Goal: Download file/media

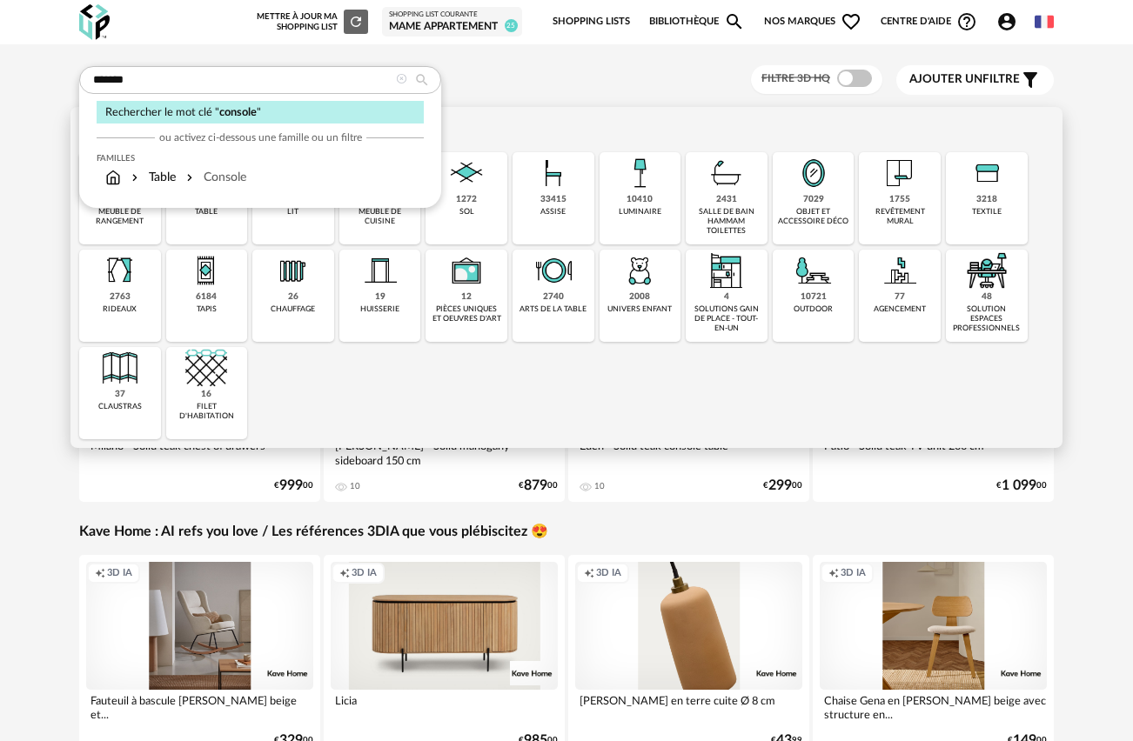
type input "*******"
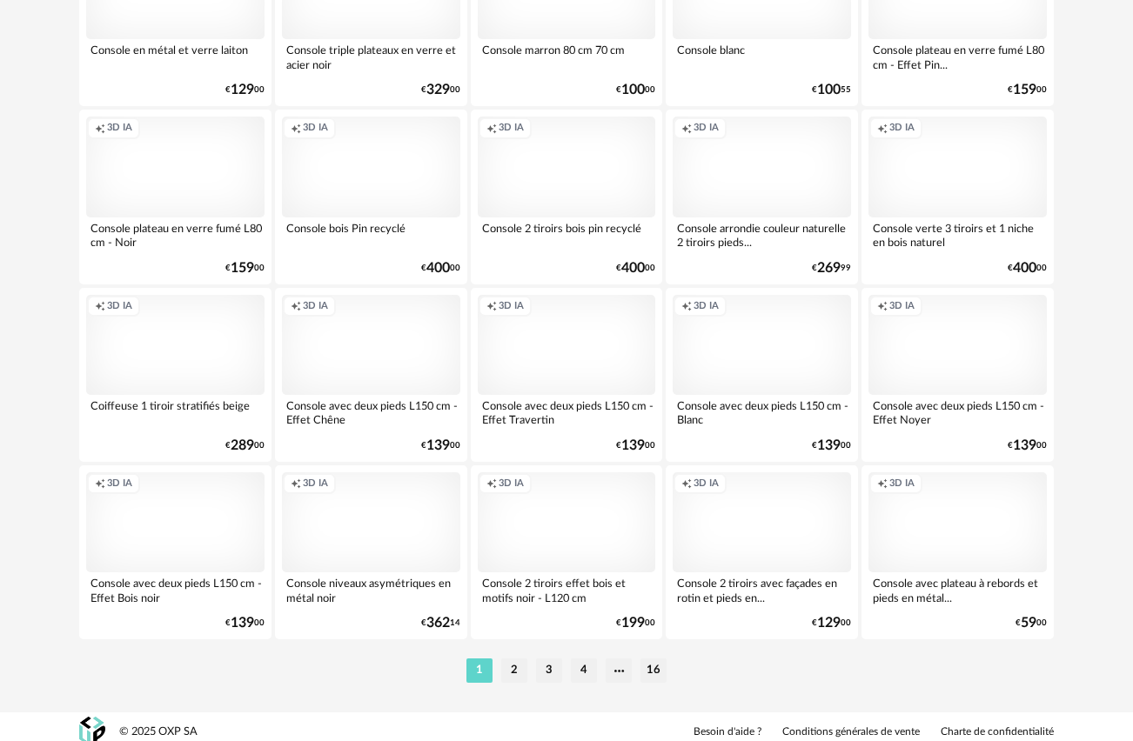
scroll to position [3156, 0]
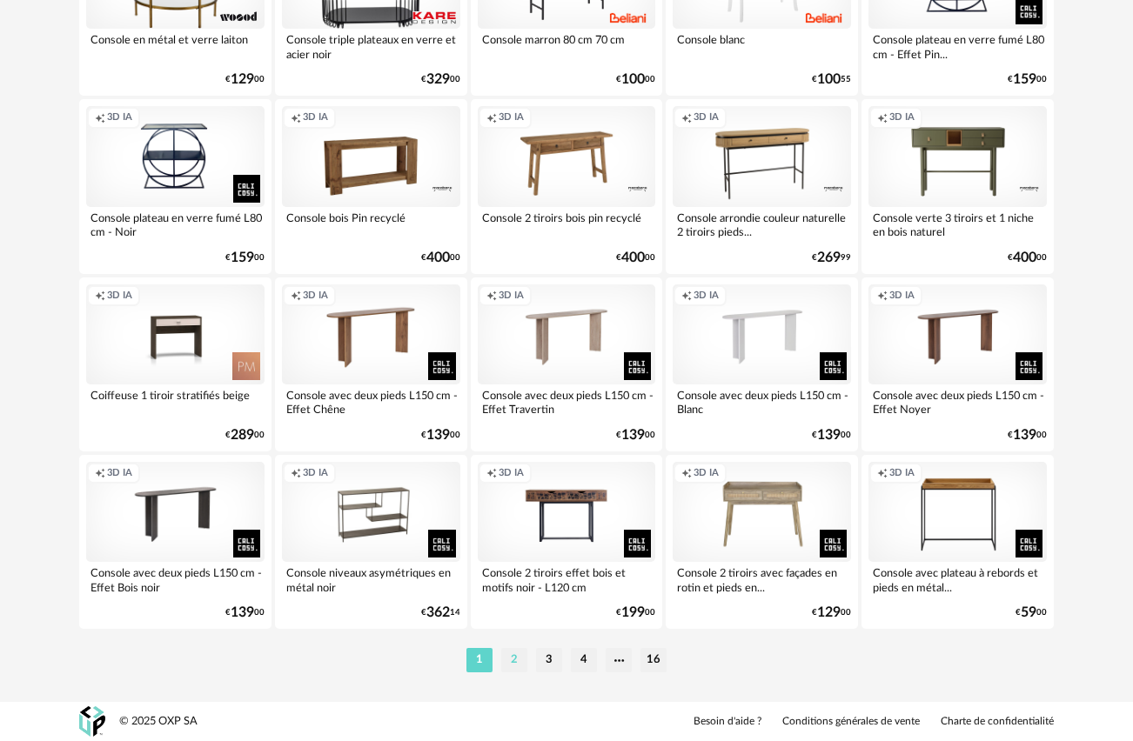
click at [519, 659] on li "2" at bounding box center [514, 660] width 26 height 24
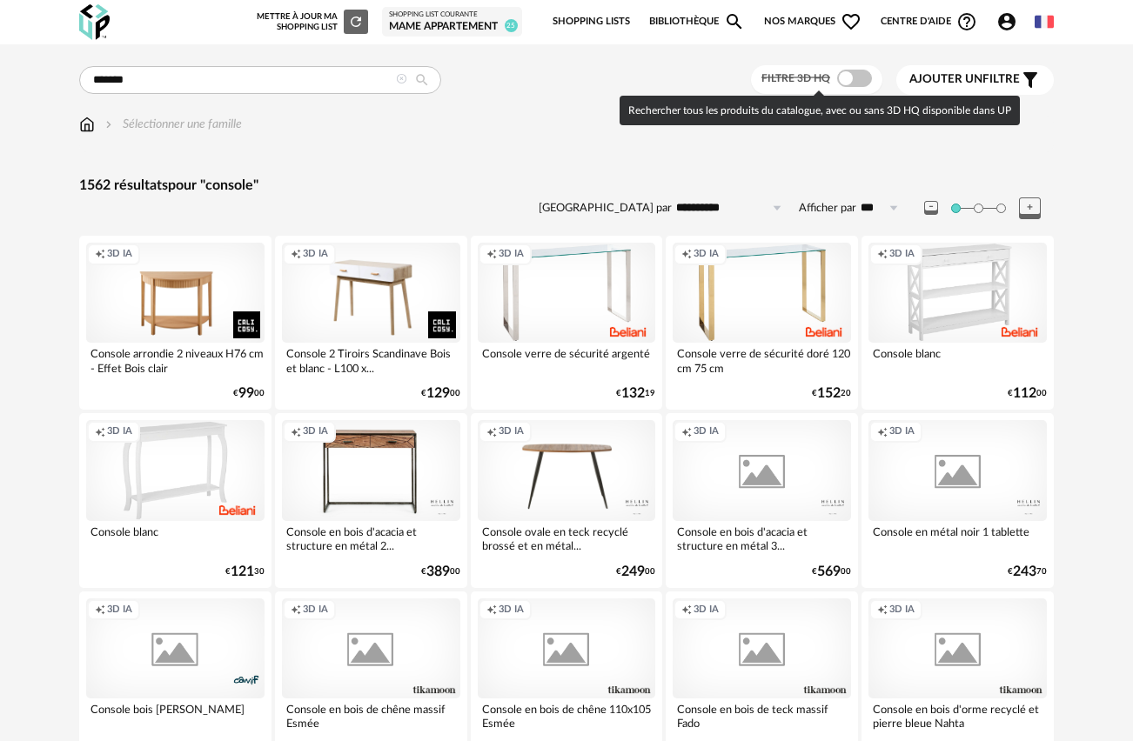
click at [860, 76] on span at bounding box center [854, 78] width 35 height 17
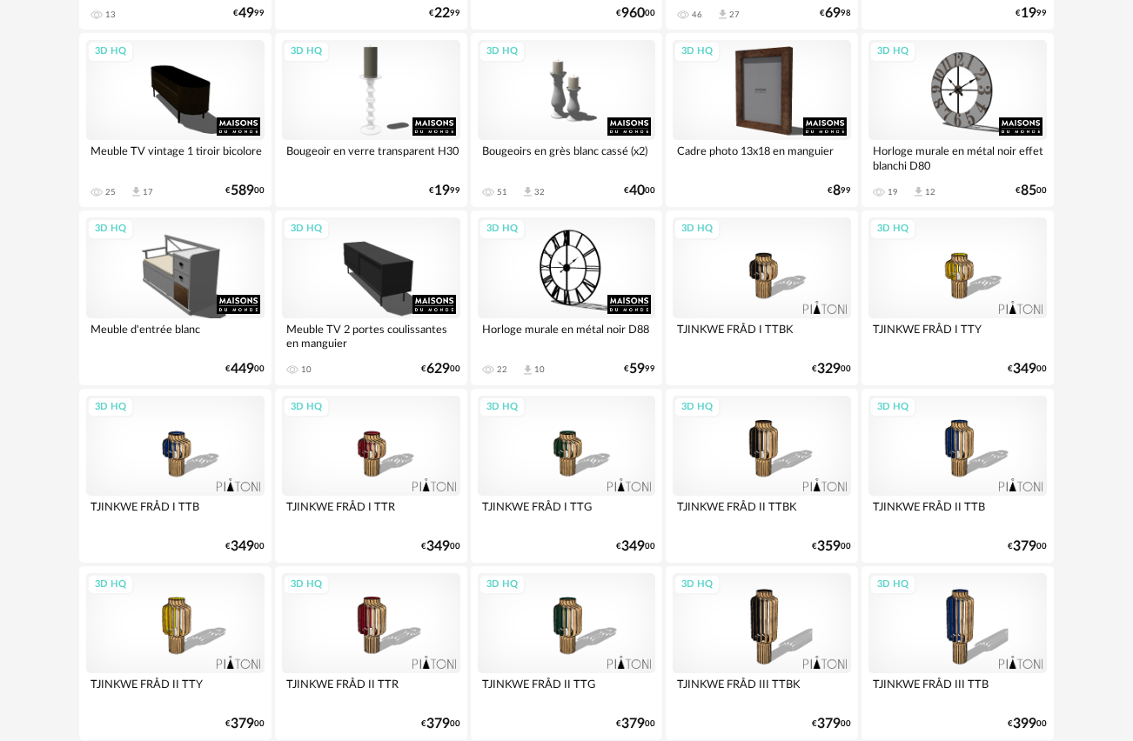
scroll to position [3156, 0]
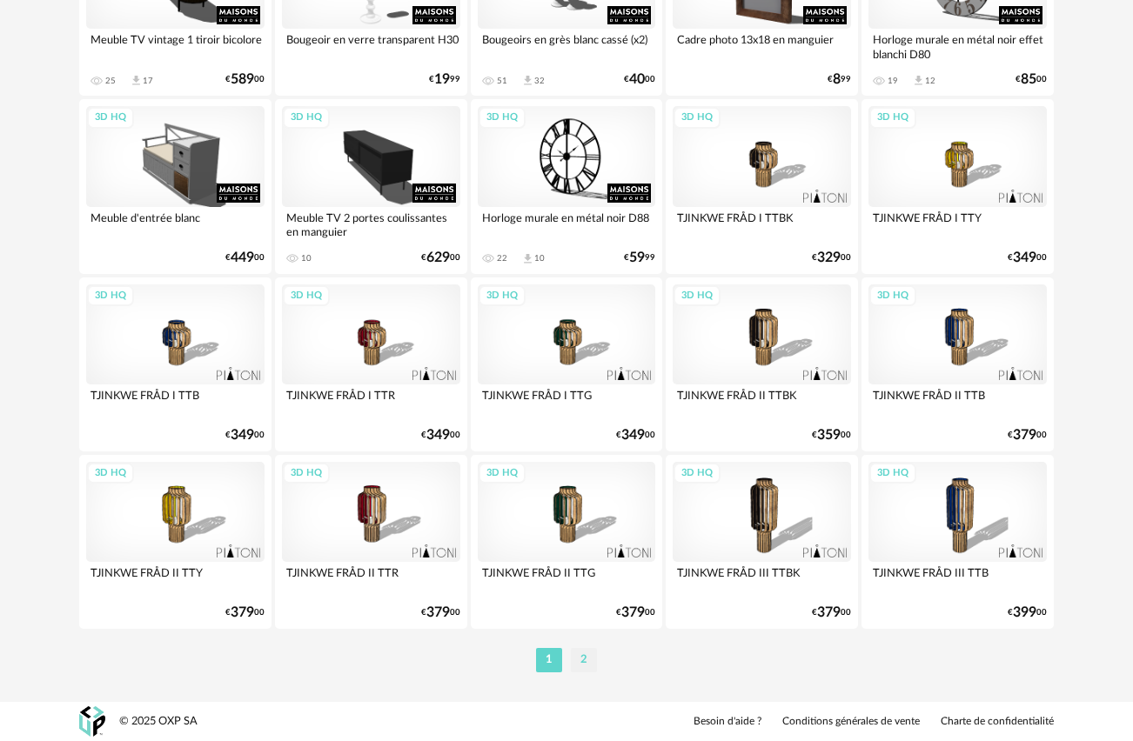
click at [590, 659] on li "2" at bounding box center [584, 660] width 26 height 24
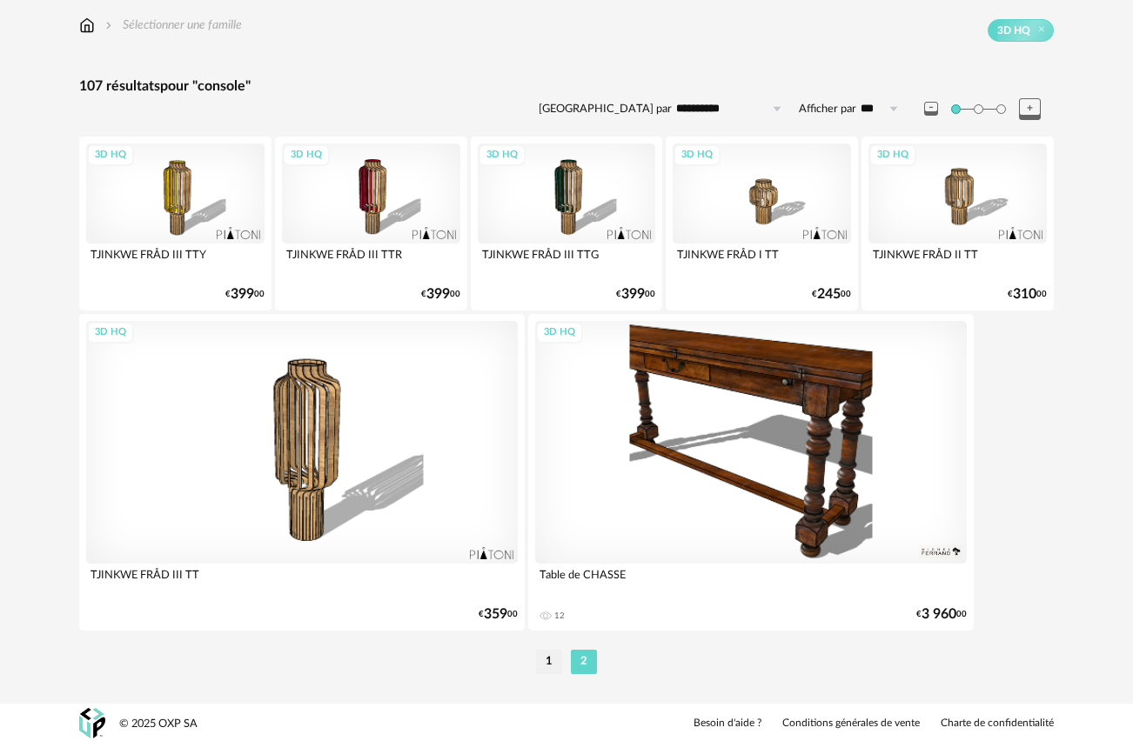
scroll to position [101, 0]
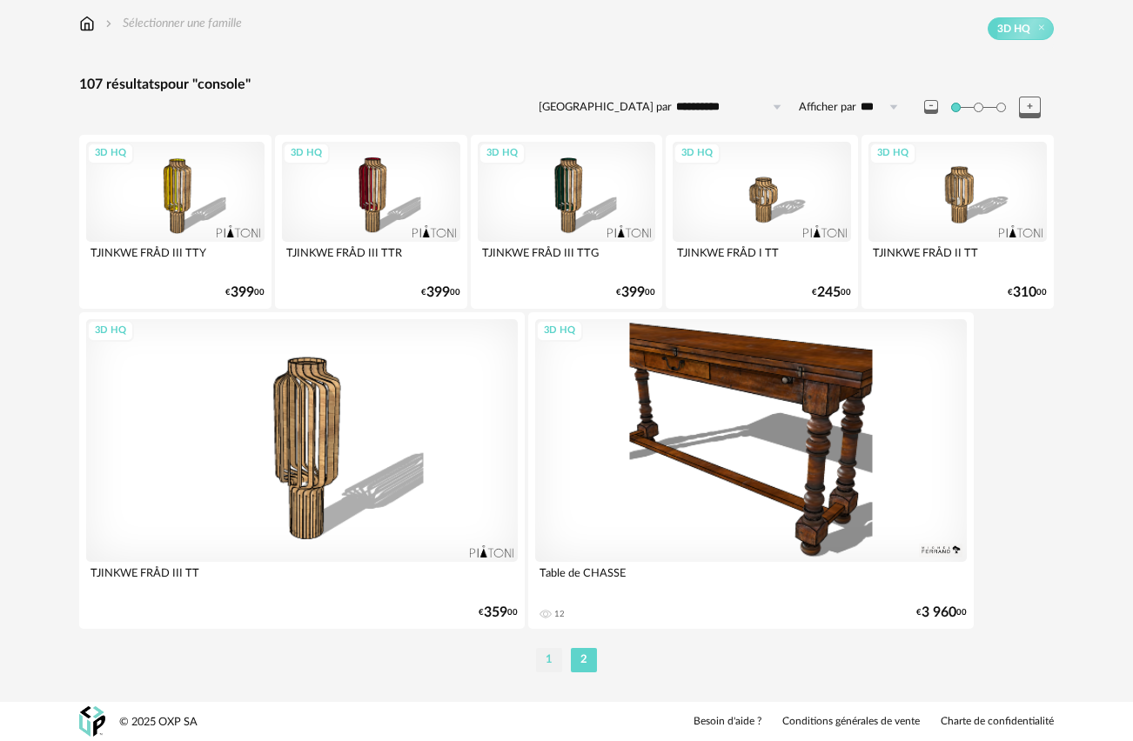
click at [545, 655] on li "1" at bounding box center [549, 660] width 26 height 24
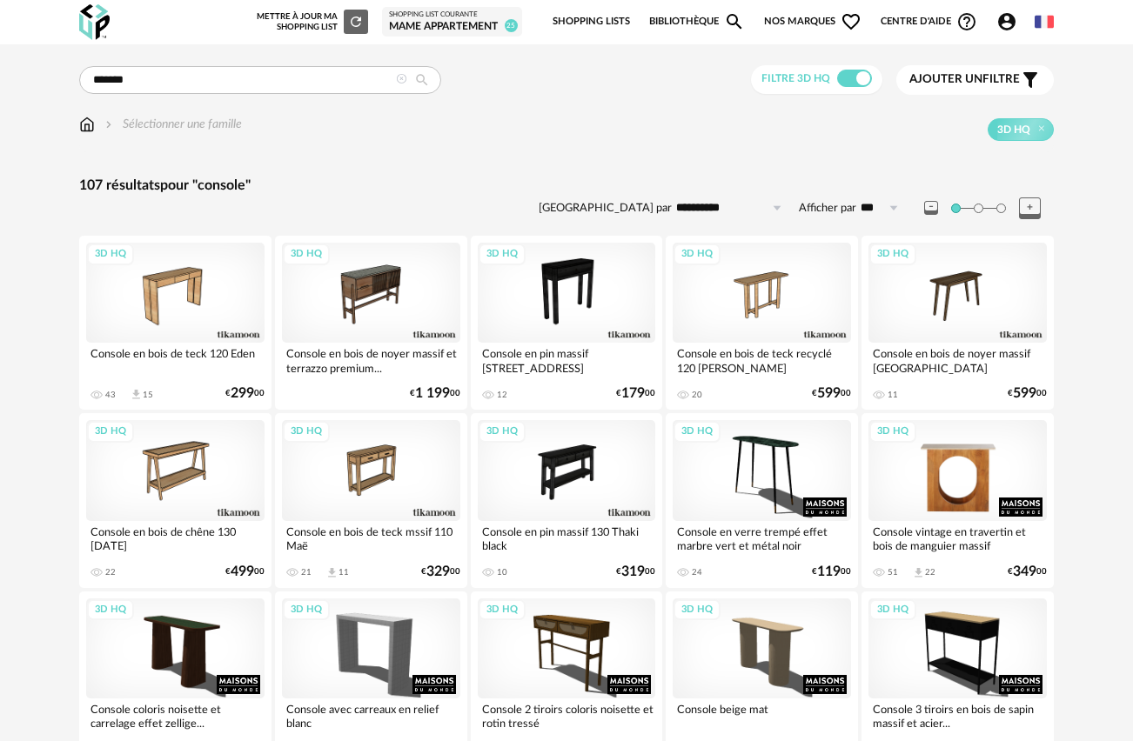
click at [967, 471] on div "3D HQ" at bounding box center [957, 470] width 178 height 100
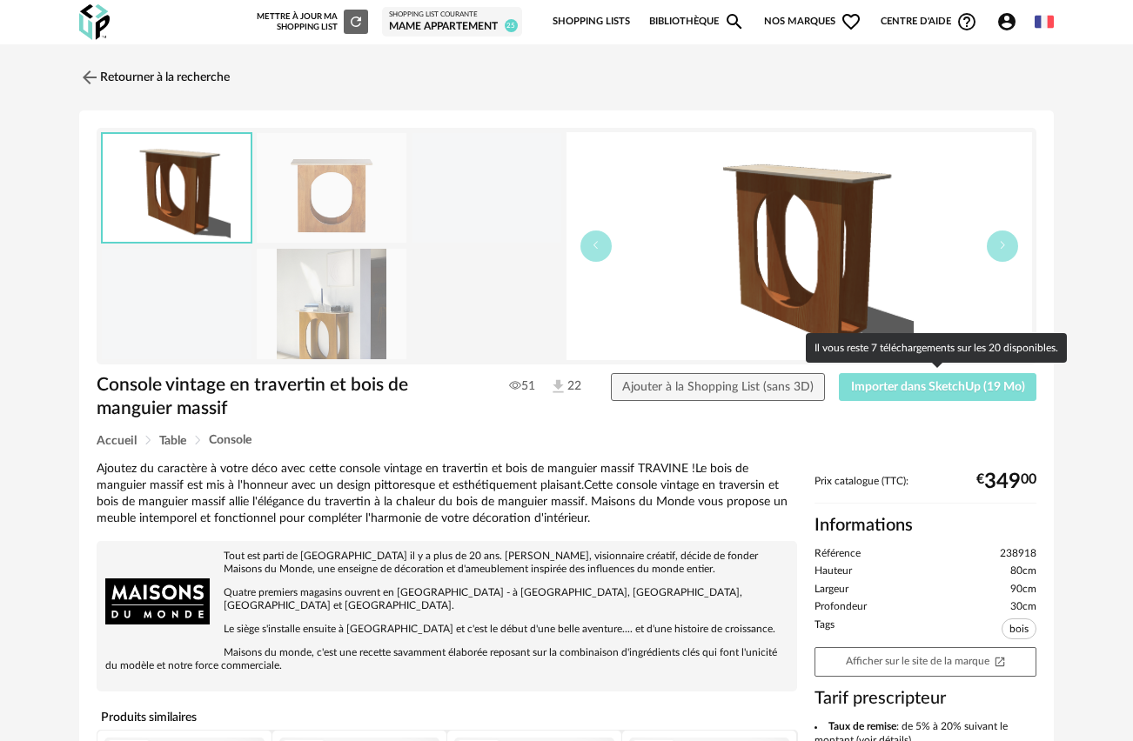
click at [893, 398] on button "Importer dans SketchUp (19 Mo)" at bounding box center [937, 387] width 197 height 28
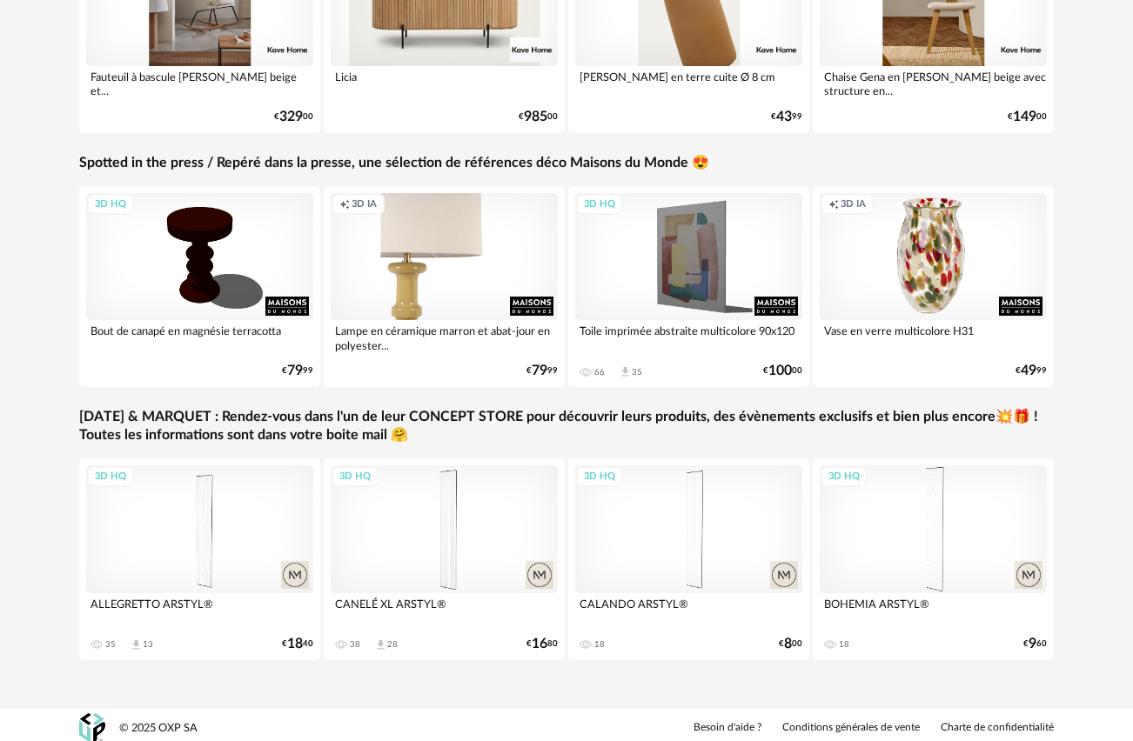
scroll to position [631, 0]
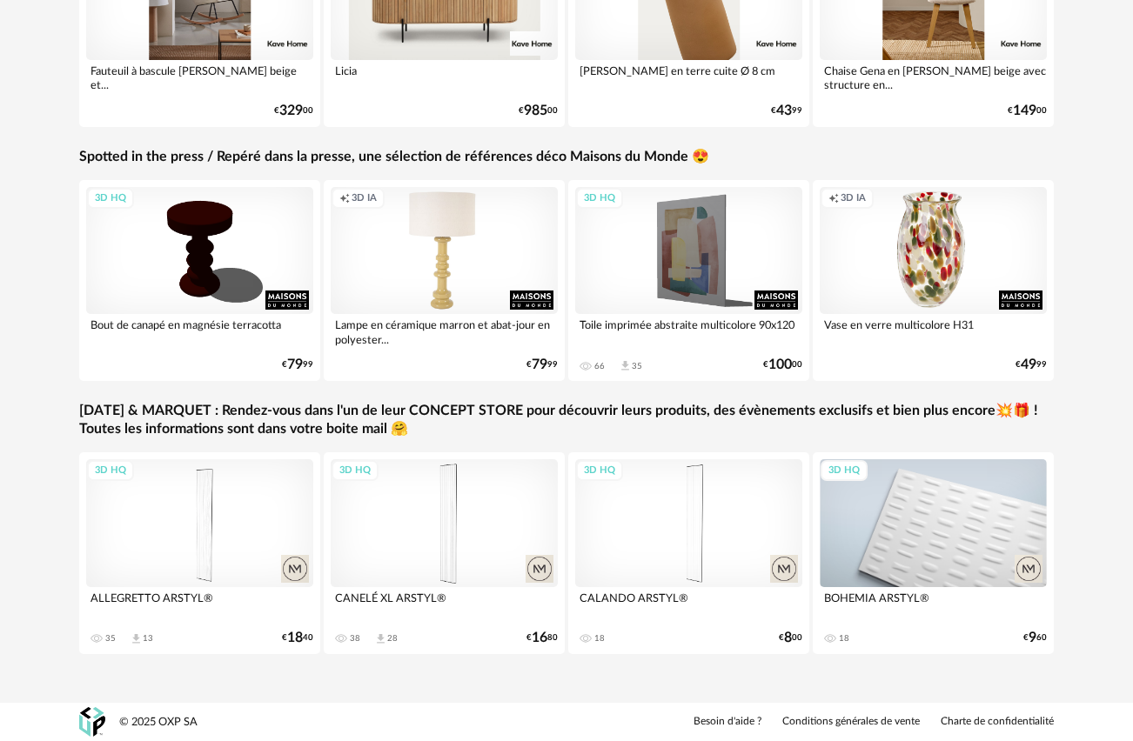
click at [933, 526] on div "3D HQ" at bounding box center [933, 523] width 227 height 128
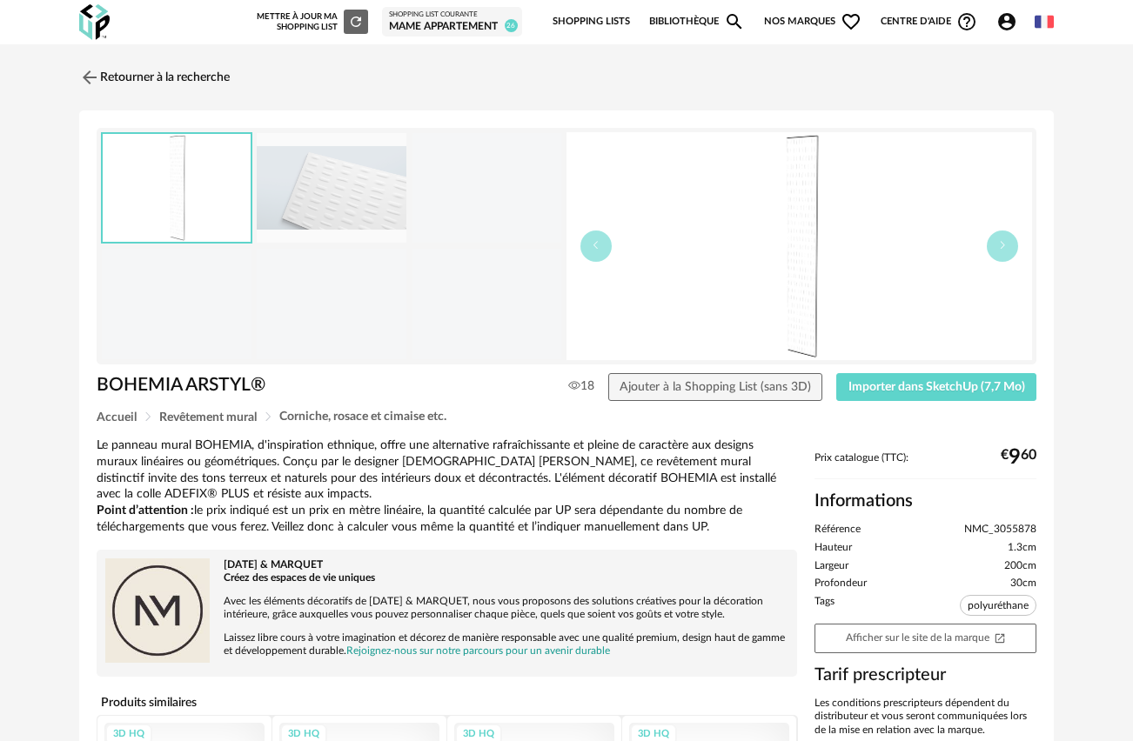
click at [334, 191] on img at bounding box center [332, 188] width 150 height 110
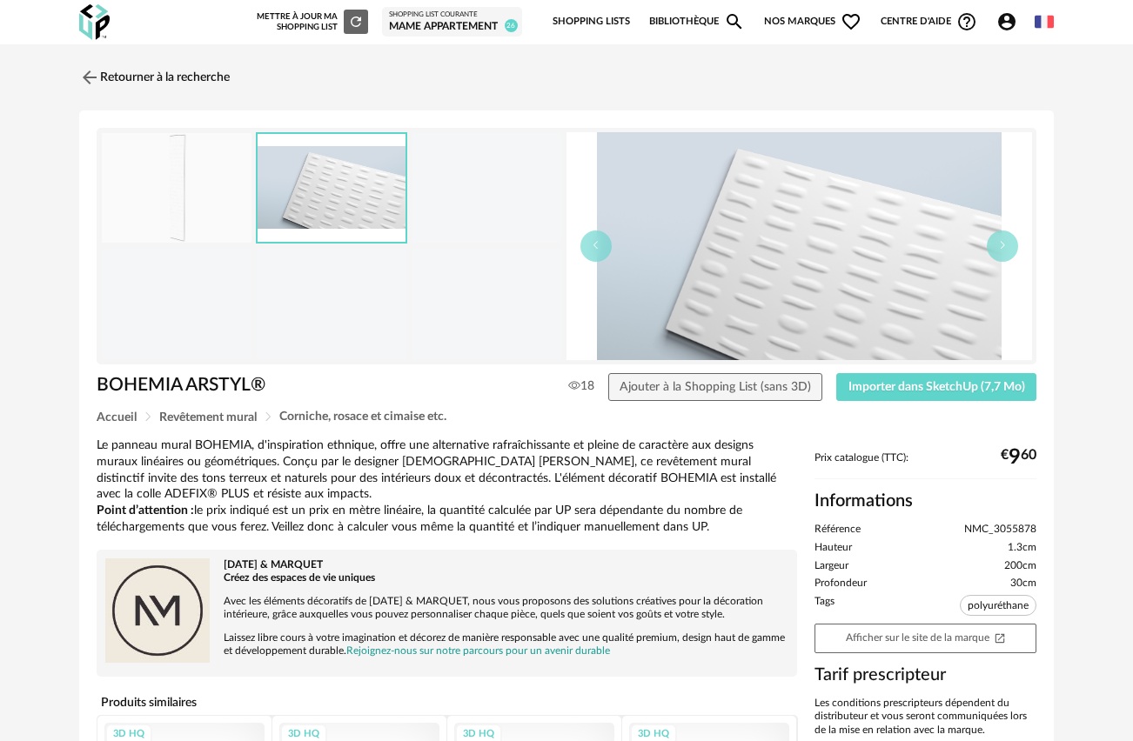
click at [809, 286] on img at bounding box center [798, 246] width 465 height 228
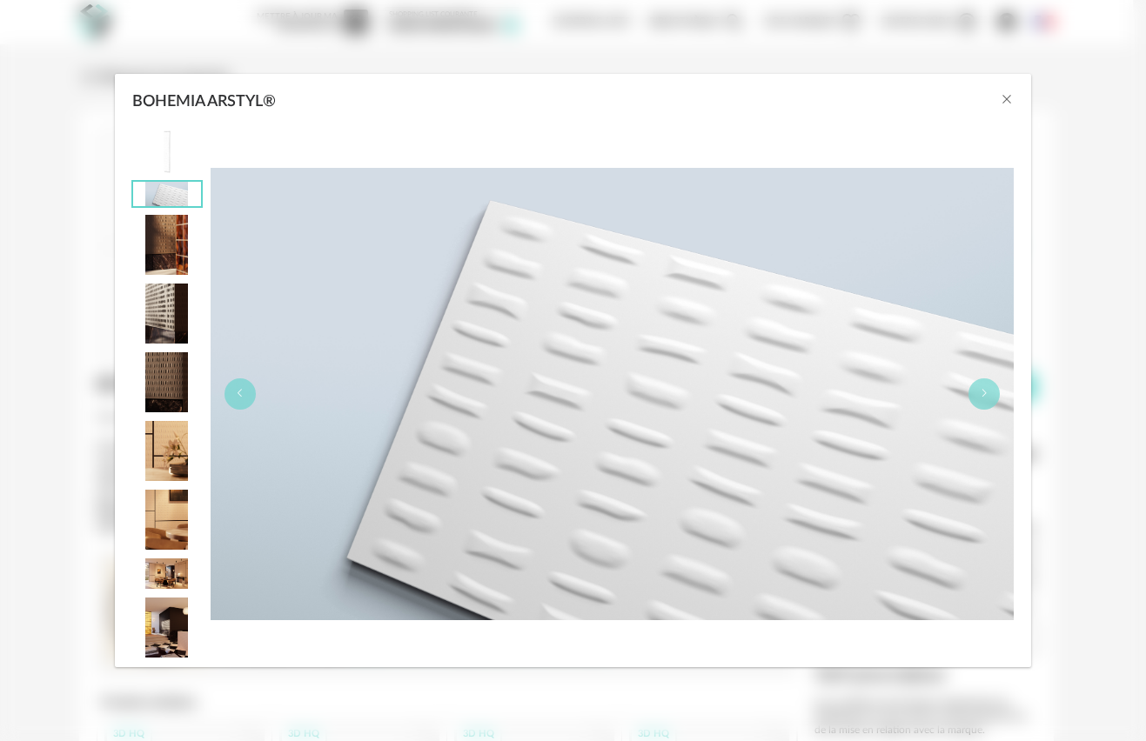
click at [172, 238] on img "BOHEMIA ARSTYL®" at bounding box center [167, 245] width 68 height 60
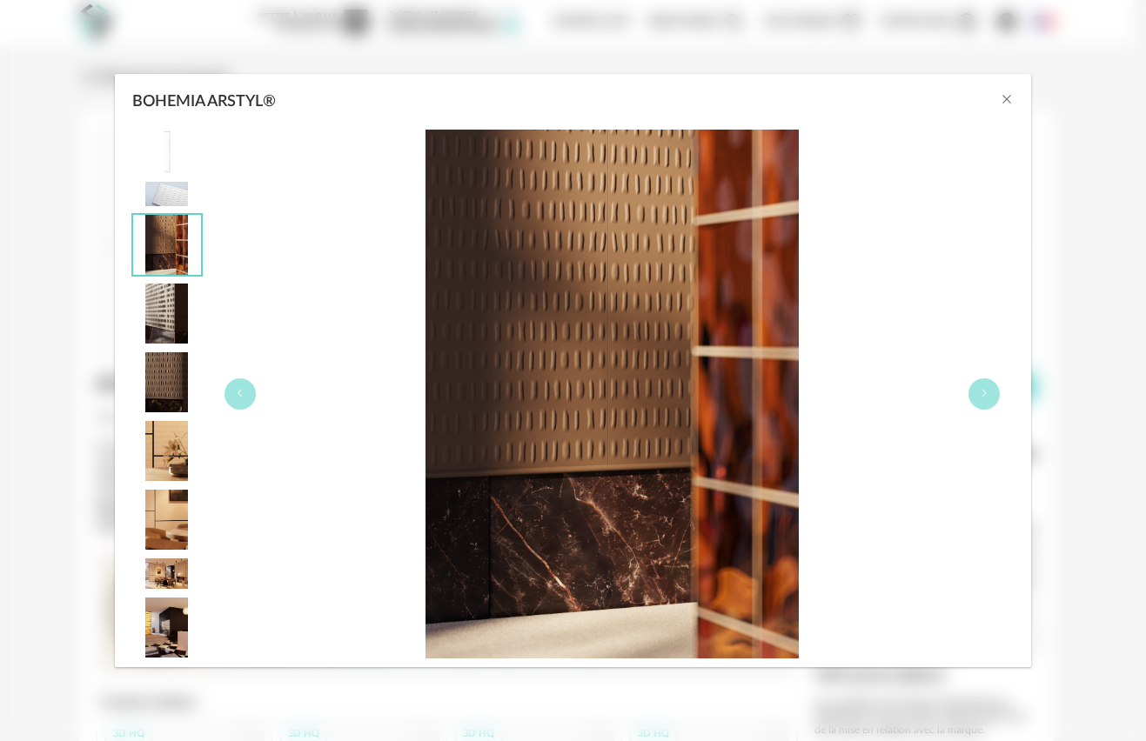
click at [165, 304] on img "BOHEMIA ARSTYL®" at bounding box center [167, 314] width 68 height 60
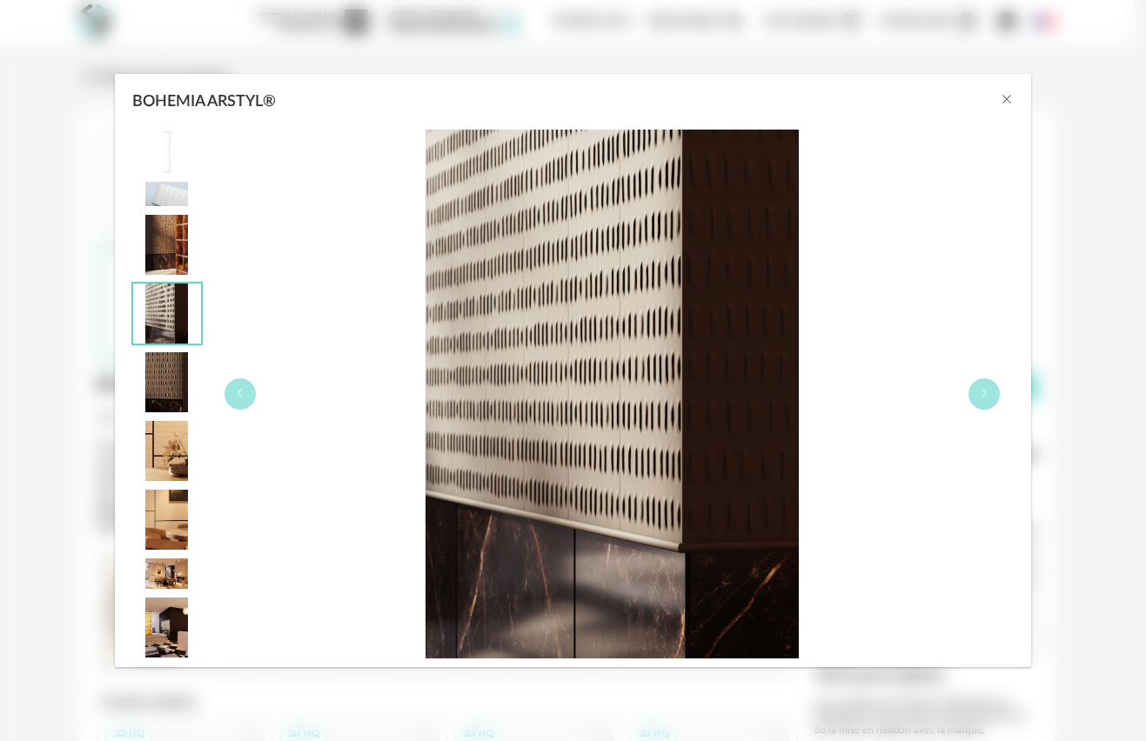
click at [162, 375] on img "BOHEMIA ARSTYL®" at bounding box center [167, 382] width 68 height 60
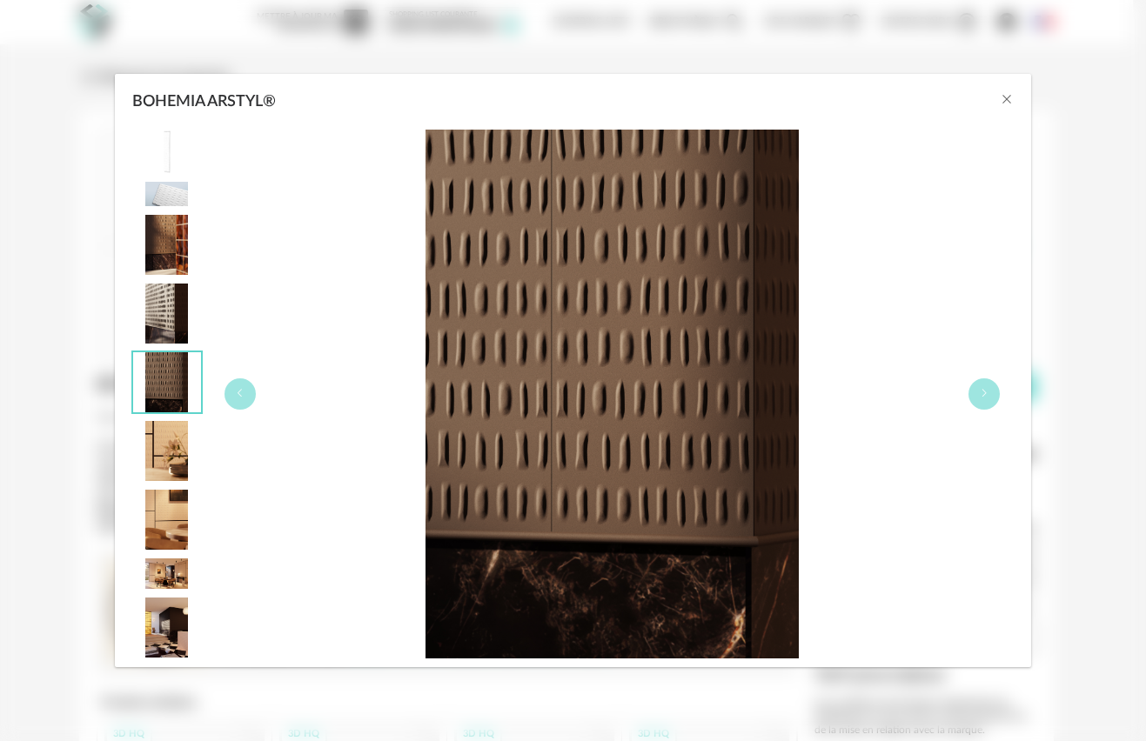
click at [156, 438] on img "BOHEMIA ARSTYL®" at bounding box center [167, 451] width 68 height 60
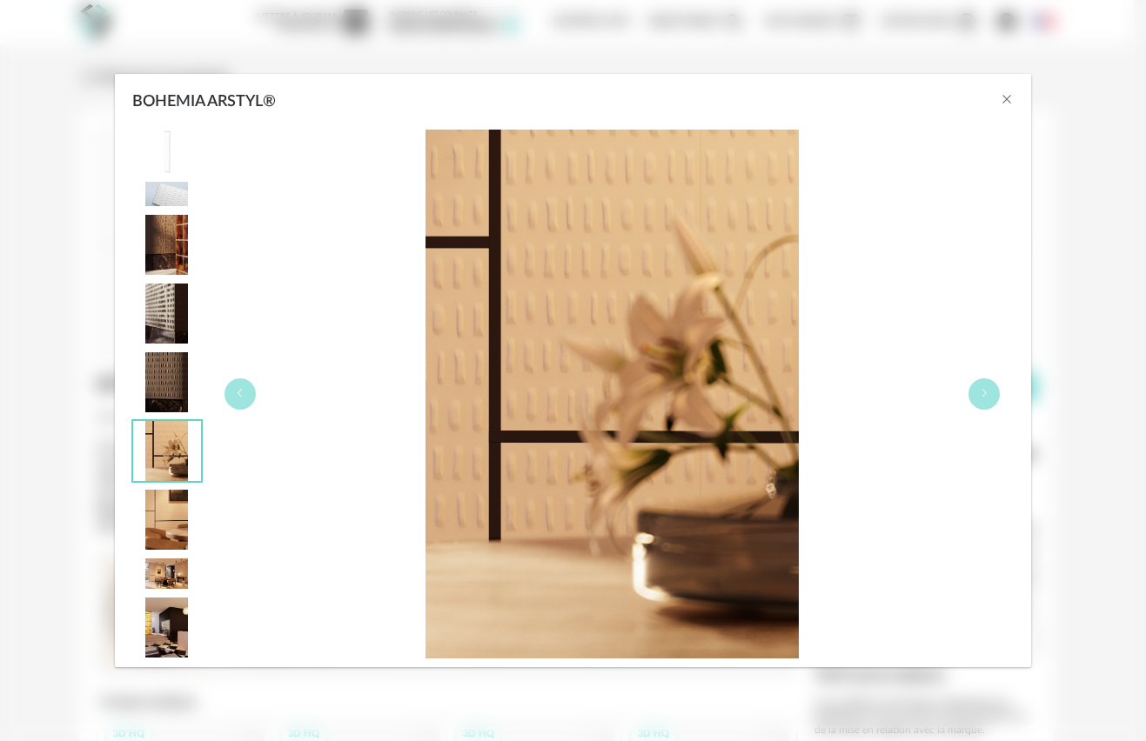
click at [160, 524] on img "BOHEMIA ARSTYL®" at bounding box center [167, 520] width 68 height 60
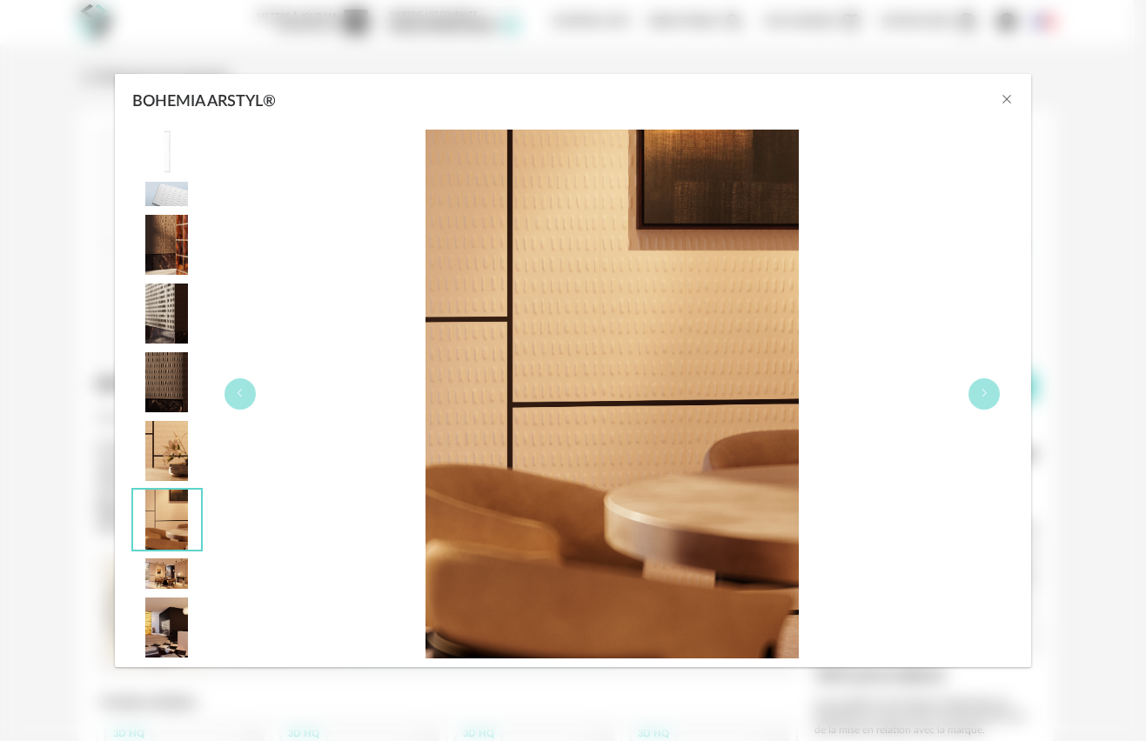
click at [165, 572] on img "BOHEMIA ARSTYL®" at bounding box center [167, 574] width 68 height 30
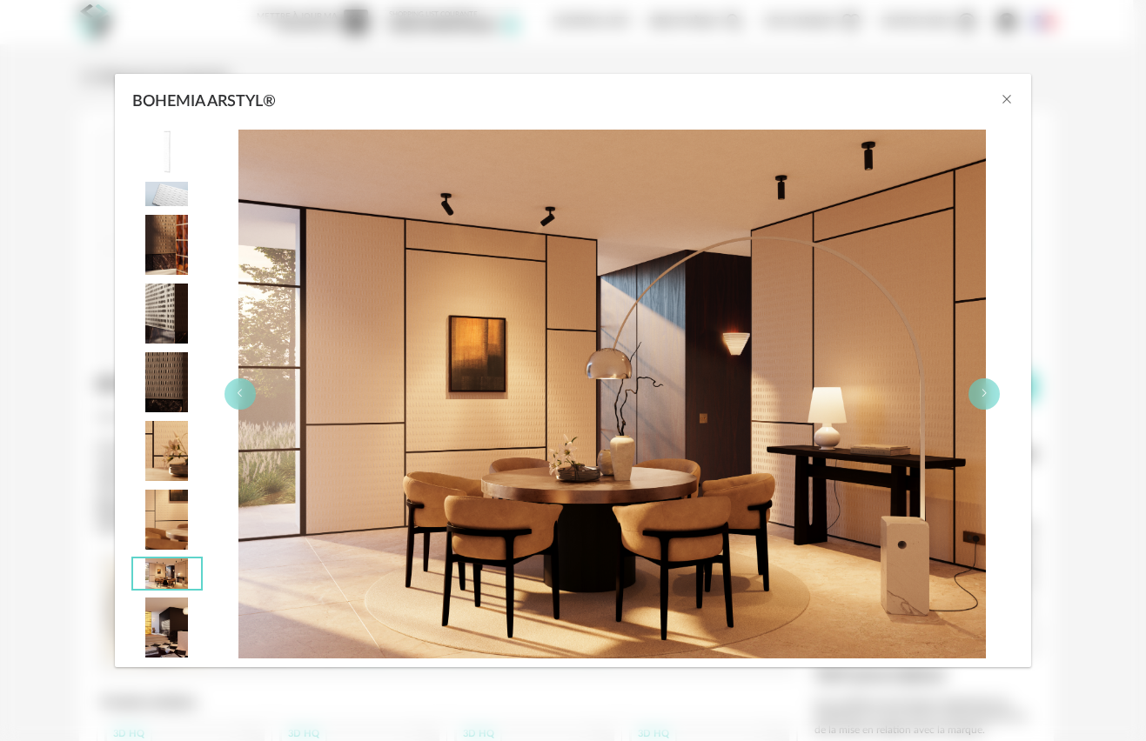
click at [158, 528] on img "BOHEMIA ARSTYL®" at bounding box center [167, 520] width 68 height 60
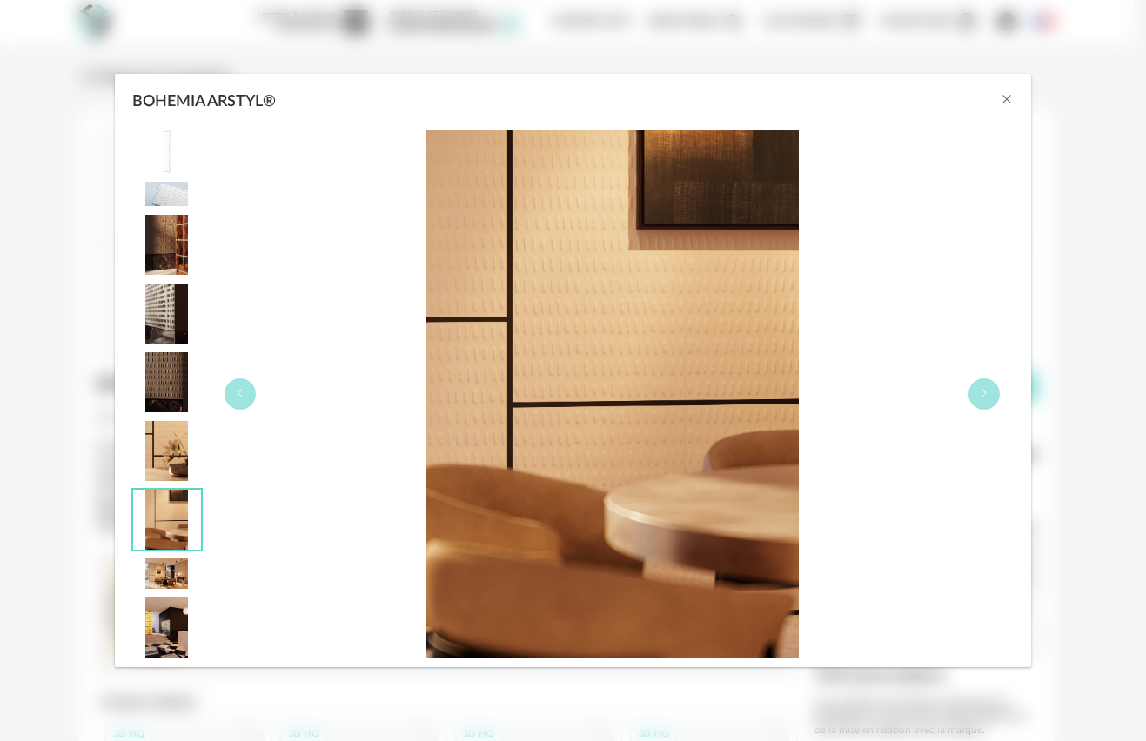
click at [162, 612] on img "BOHEMIA ARSTYL®" at bounding box center [167, 628] width 68 height 60
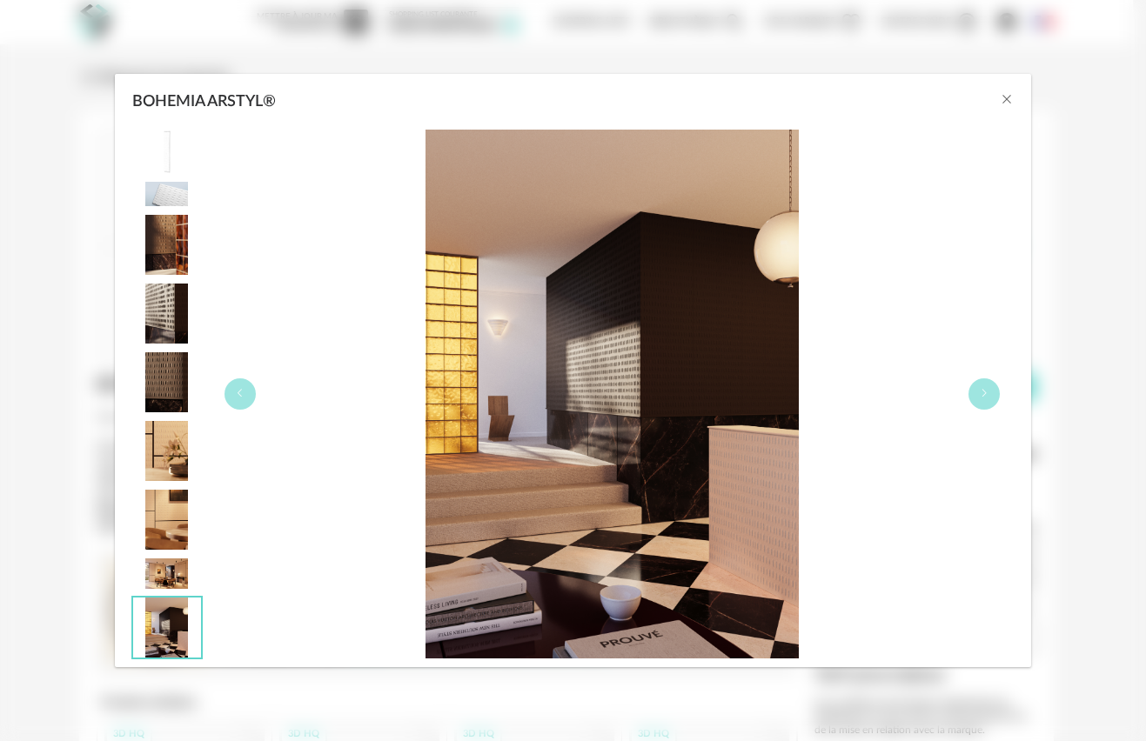
click at [164, 559] on img "BOHEMIA ARSTYL®" at bounding box center [167, 574] width 68 height 30
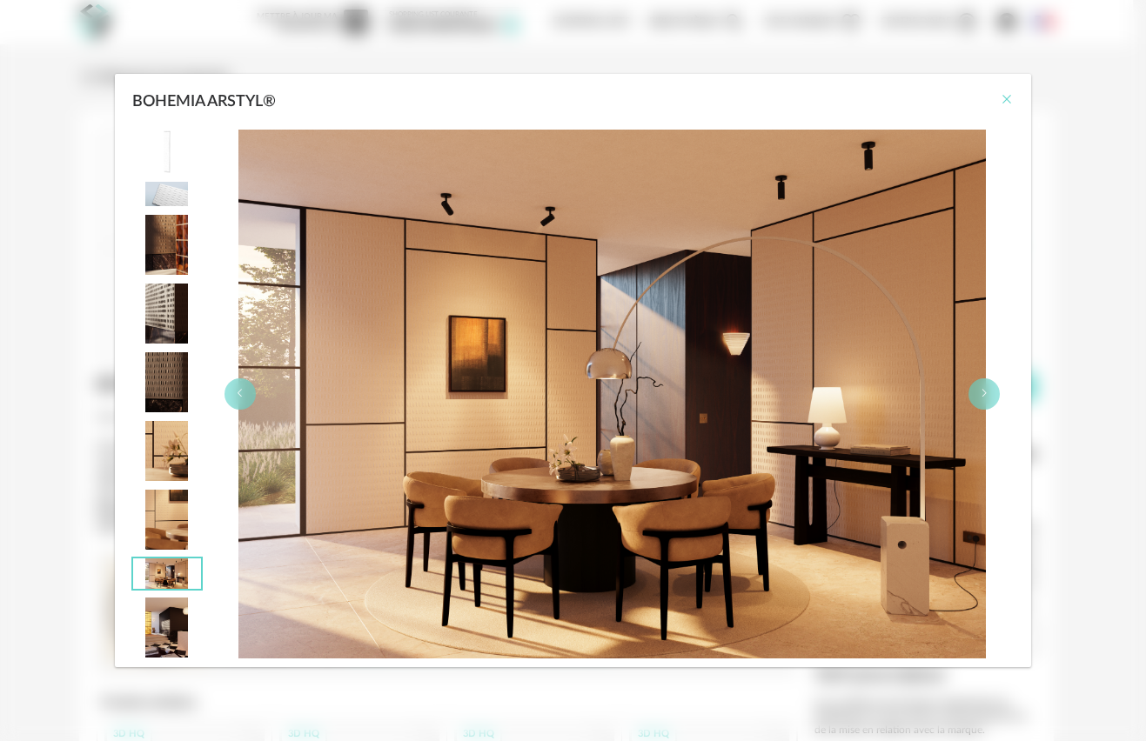
click at [1010, 100] on icon "Close" at bounding box center [1007, 99] width 14 height 14
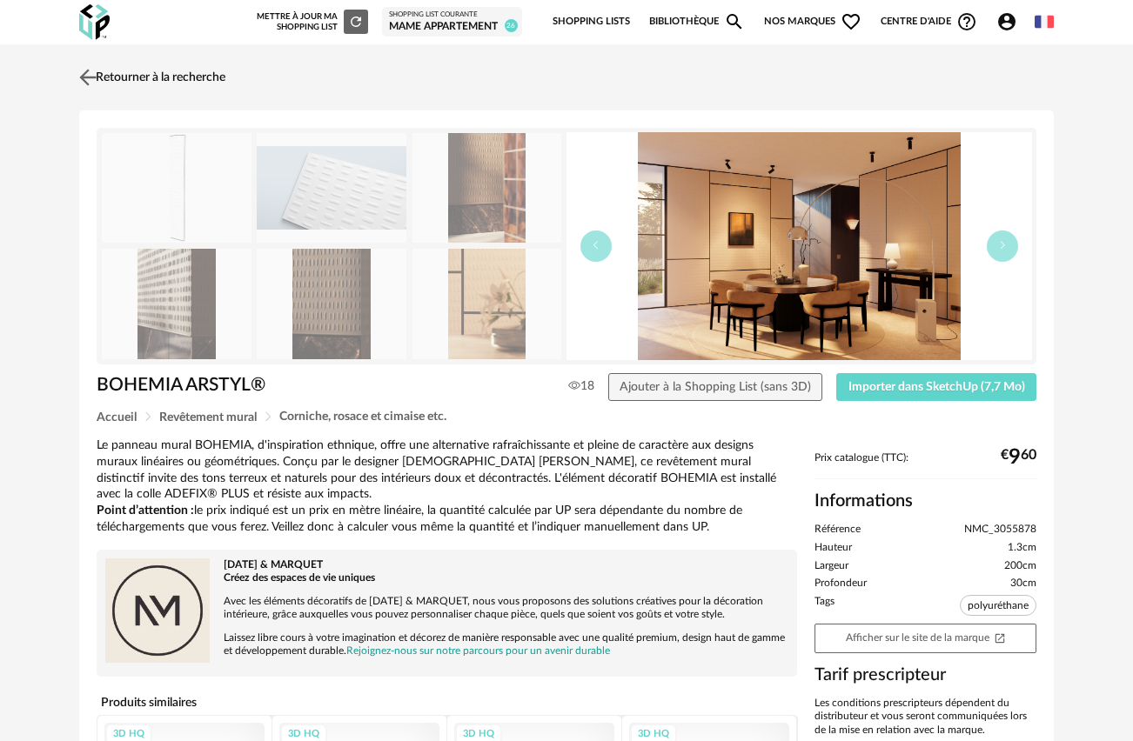
click at [88, 77] on img at bounding box center [88, 76] width 25 height 25
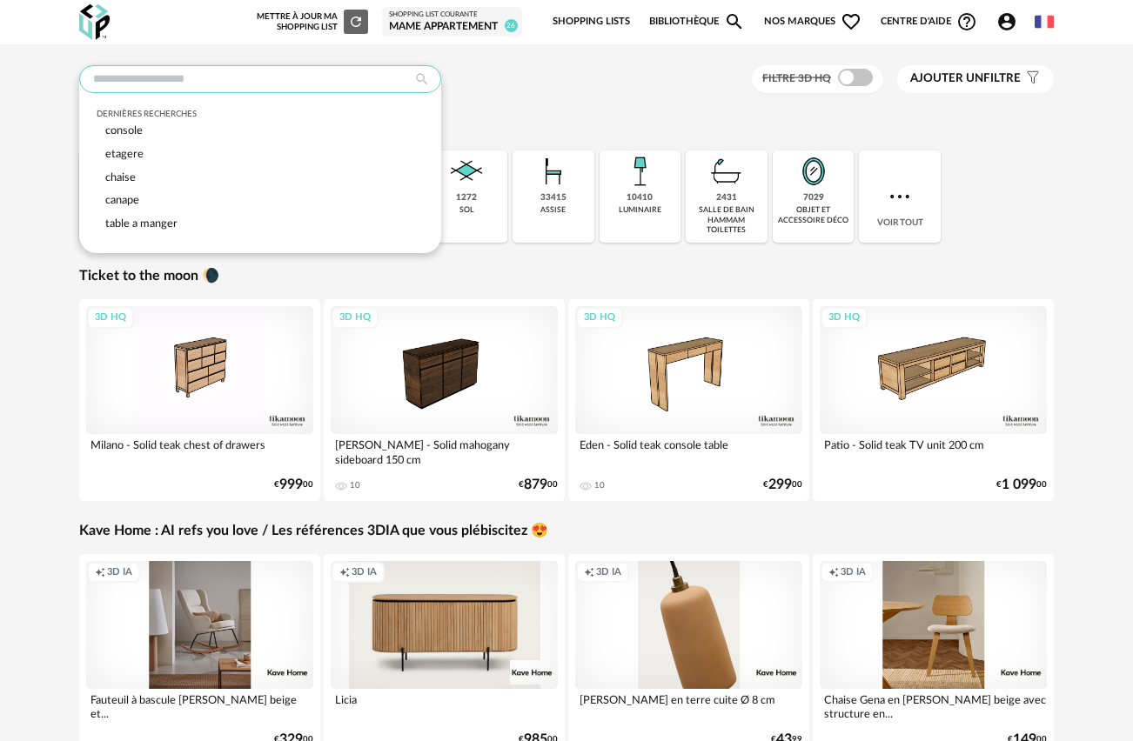
click at [270, 84] on input "text" at bounding box center [260, 79] width 362 height 28
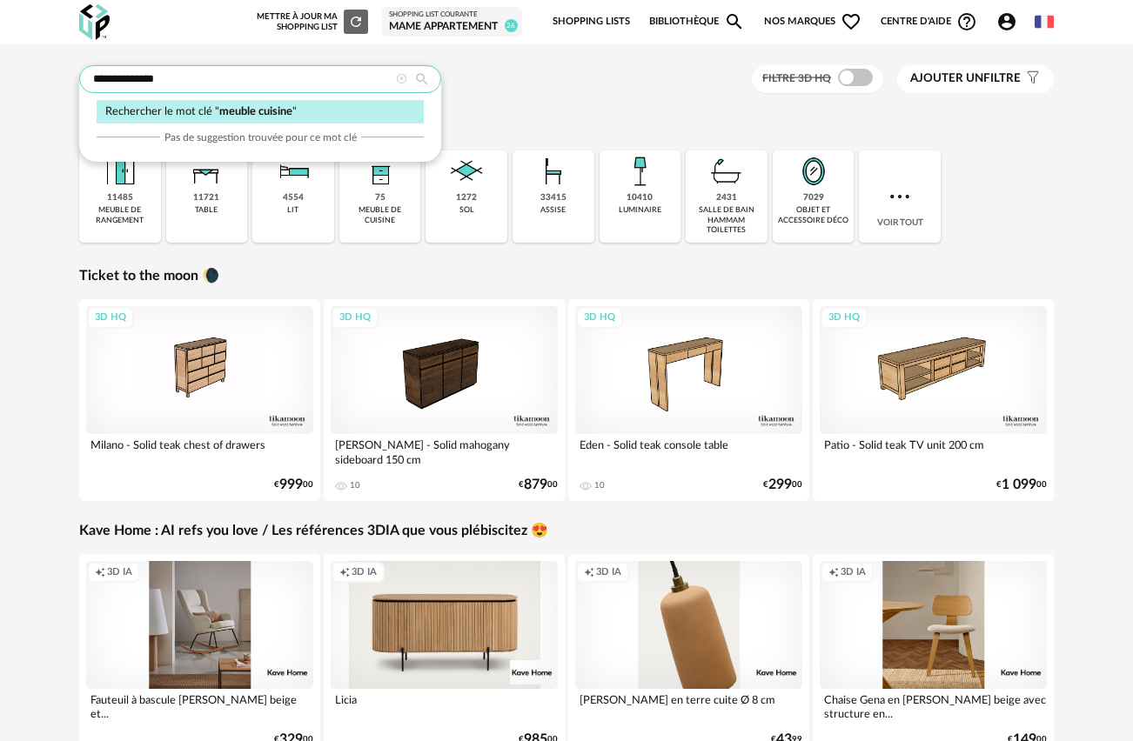
type input "**********"
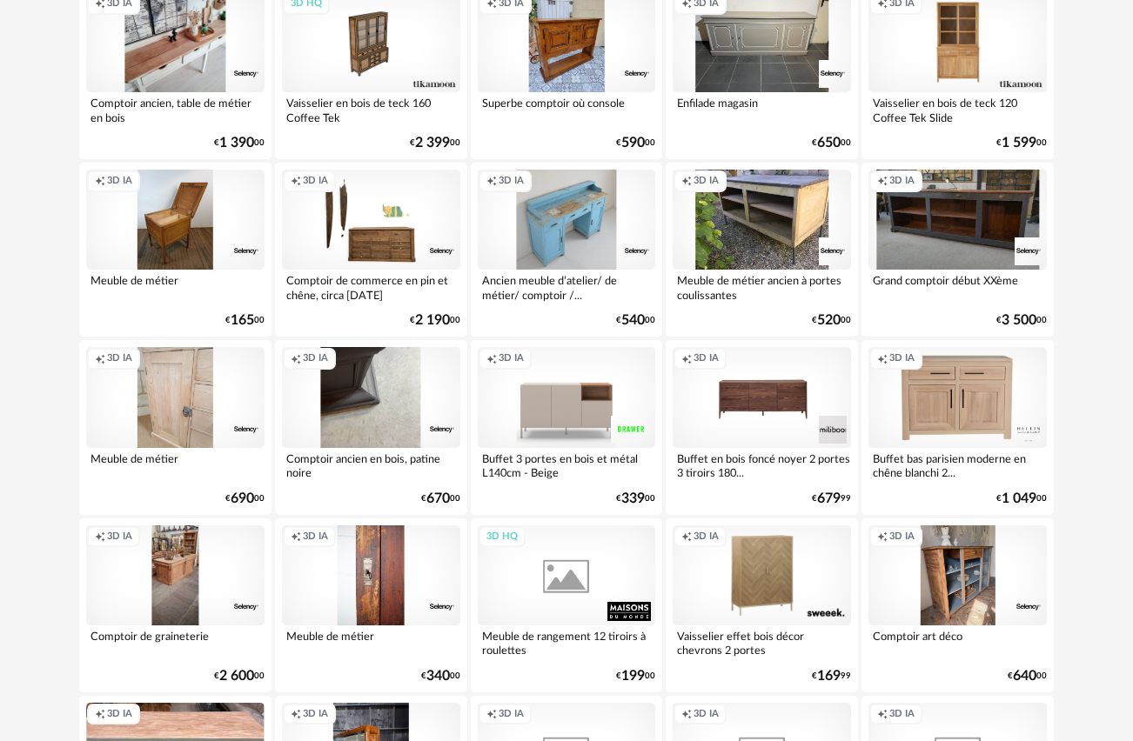
scroll to position [3156, 0]
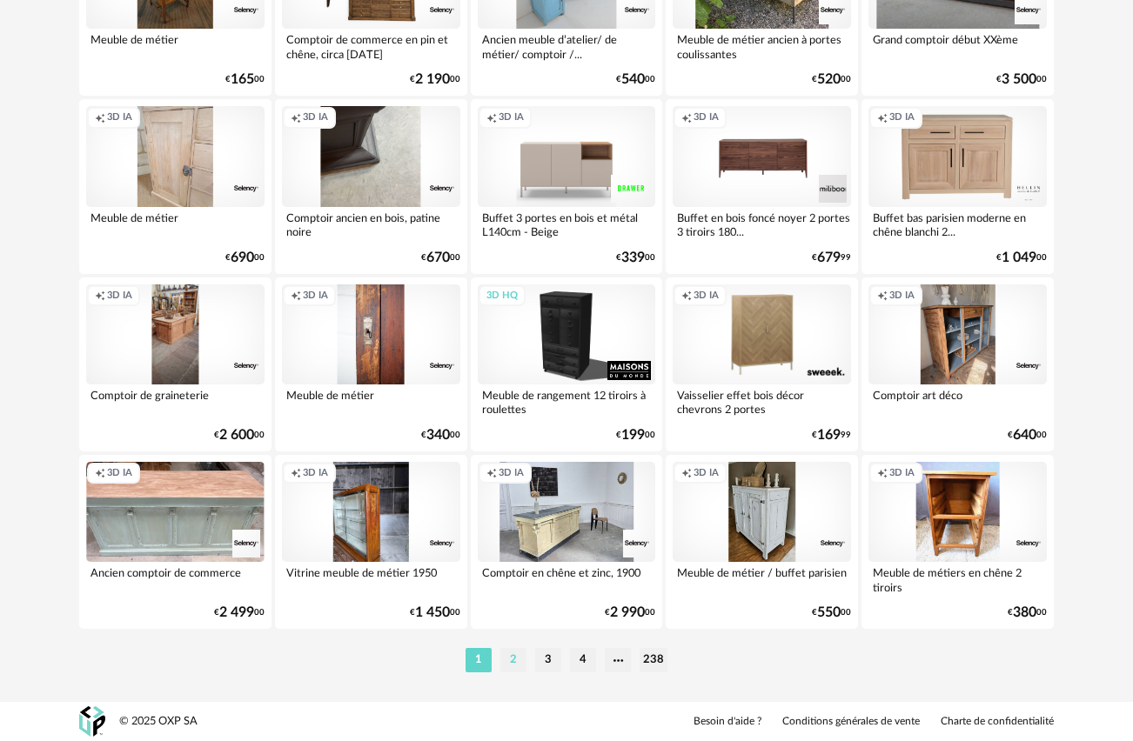
click at [513, 664] on li "2" at bounding box center [513, 660] width 26 height 24
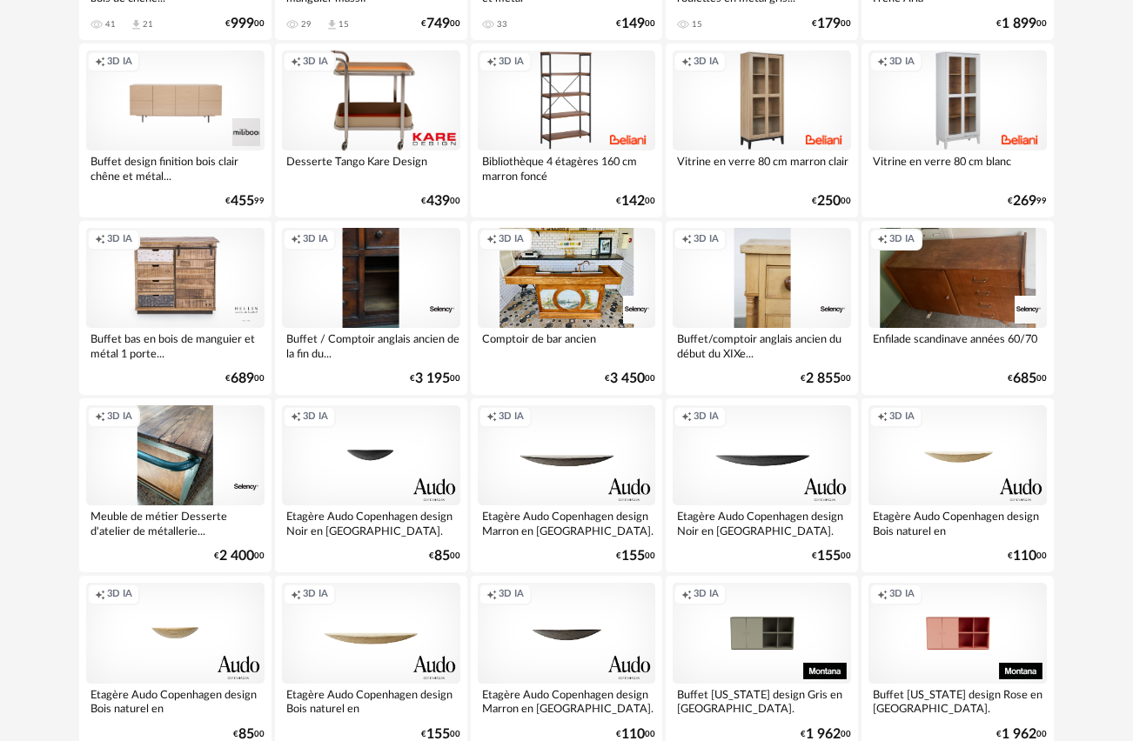
scroll to position [643, 0]
